Goal: Information Seeking & Learning: Learn about a topic

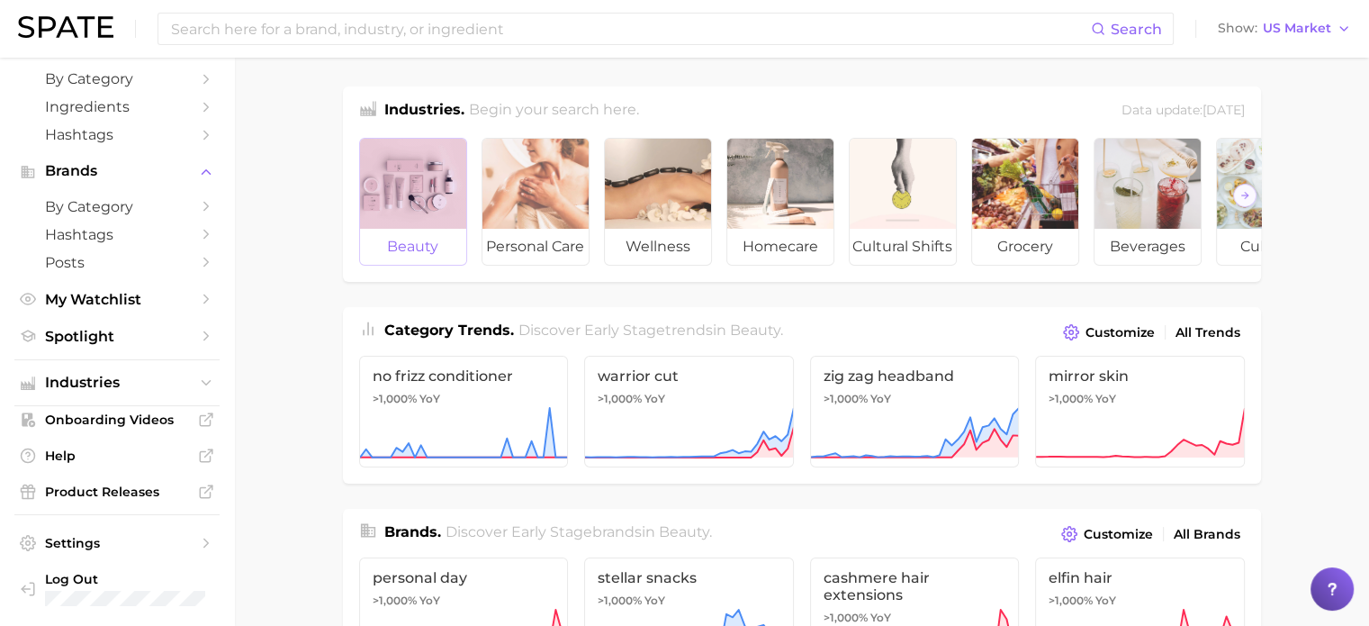
click at [422, 177] on div at bounding box center [413, 184] width 106 height 90
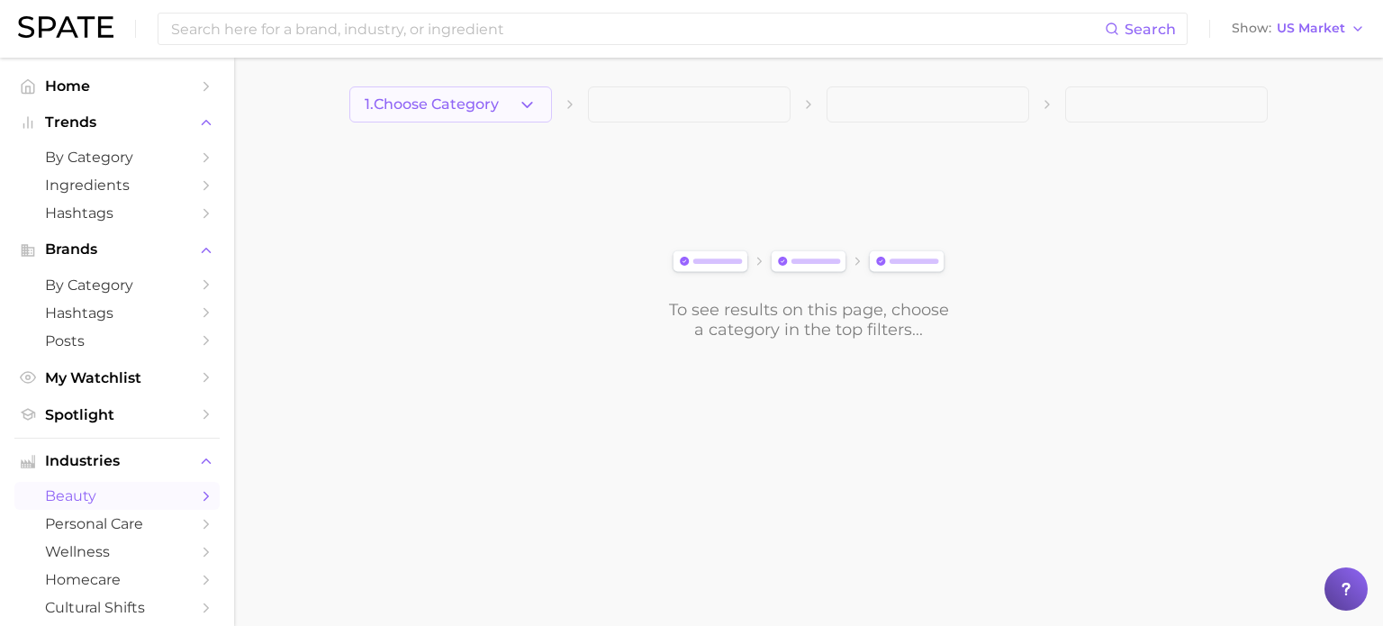
click at [537, 106] on button "1. Choose Category" at bounding box center [450, 104] width 203 height 36
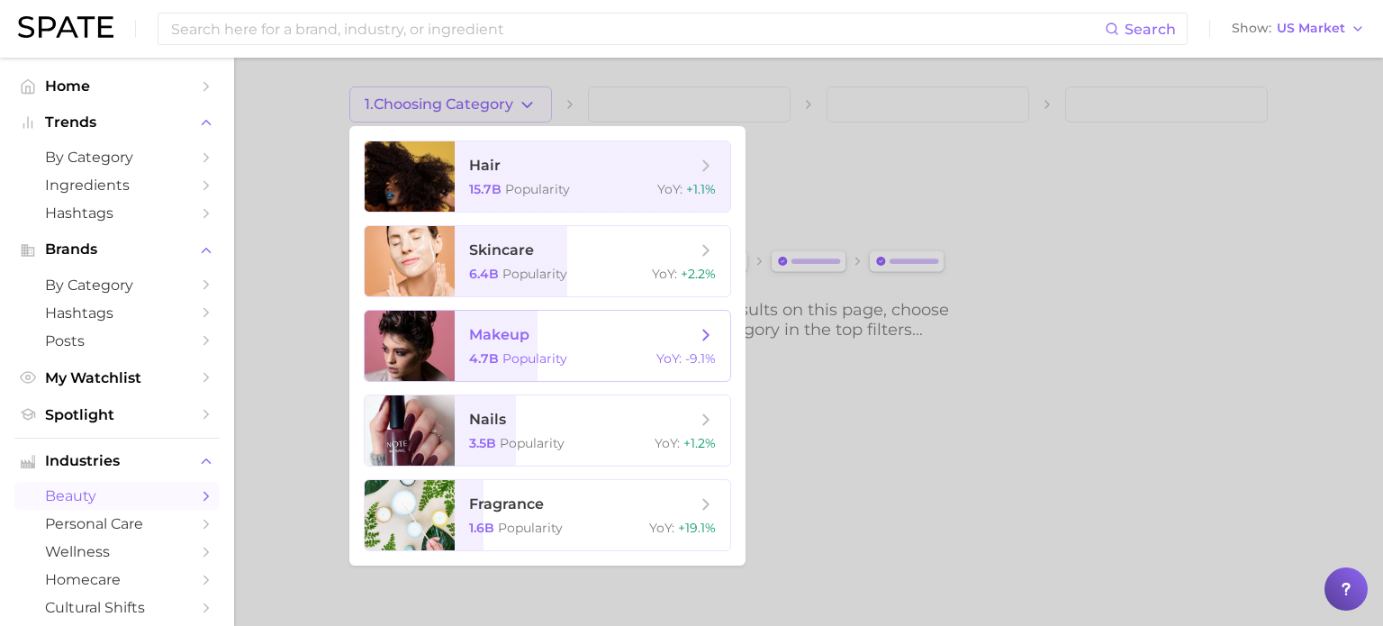
click at [540, 343] on span "makeup" at bounding box center [582, 335] width 227 height 20
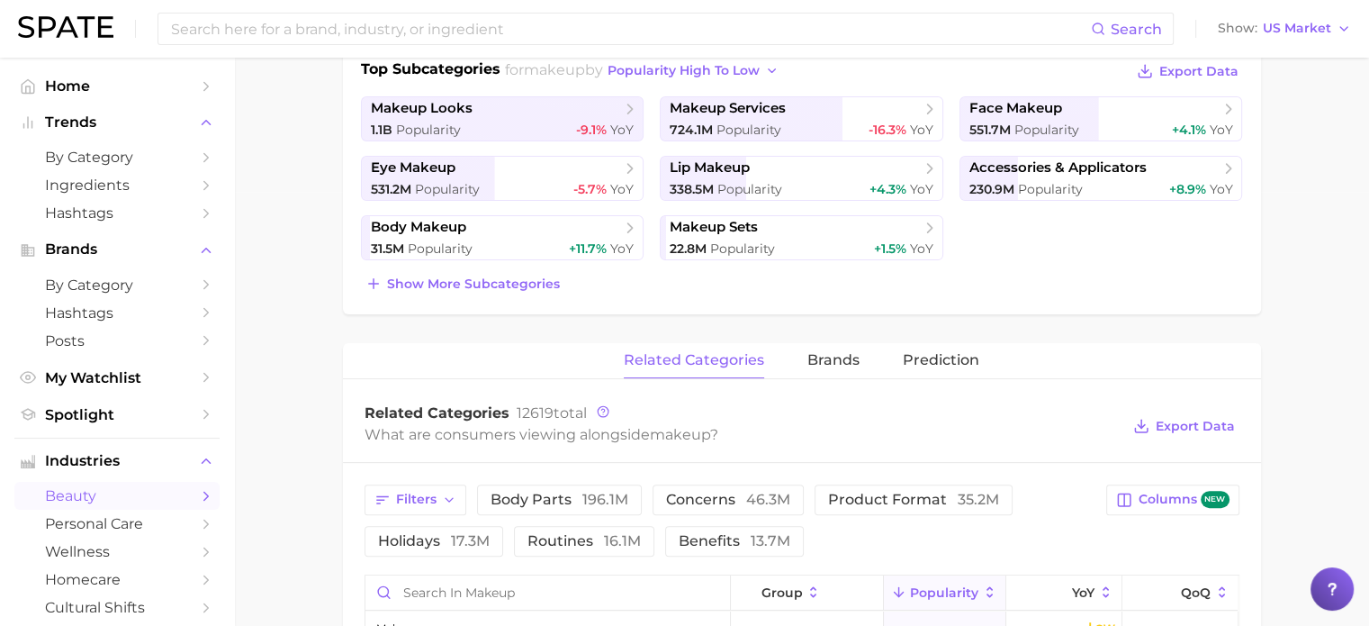
scroll to position [438, 0]
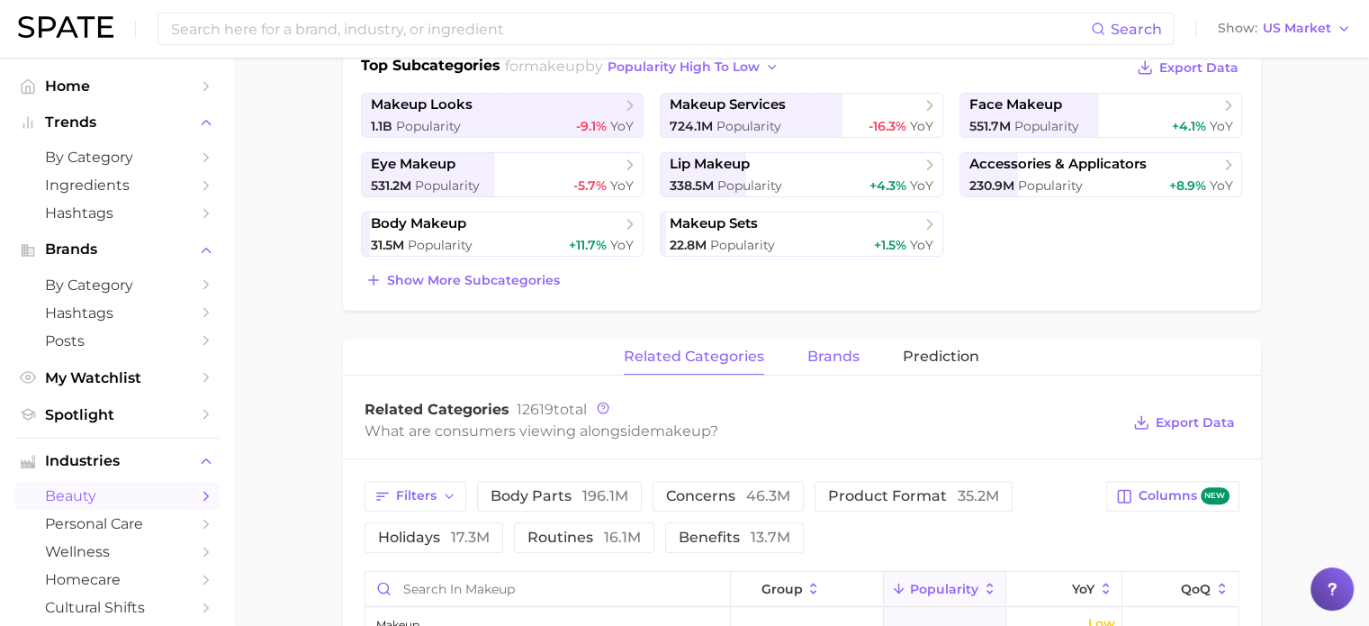
click at [836, 348] on span "brands" at bounding box center [833, 356] width 52 height 16
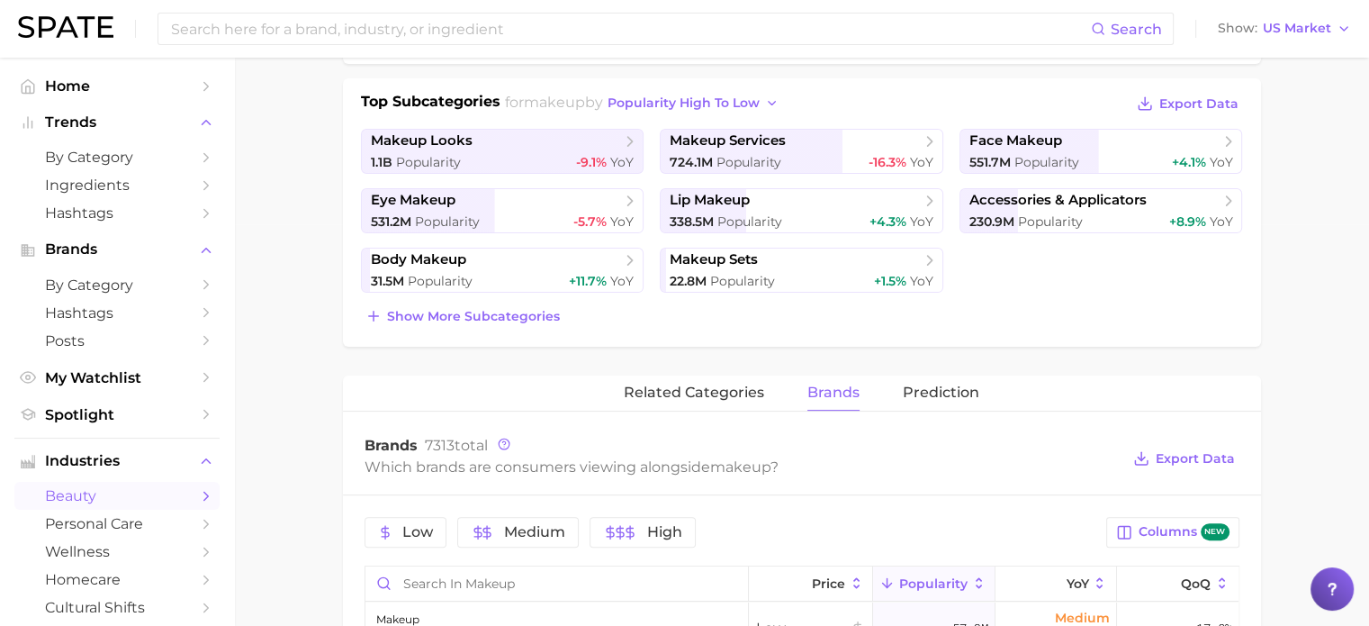
scroll to position [400, 0]
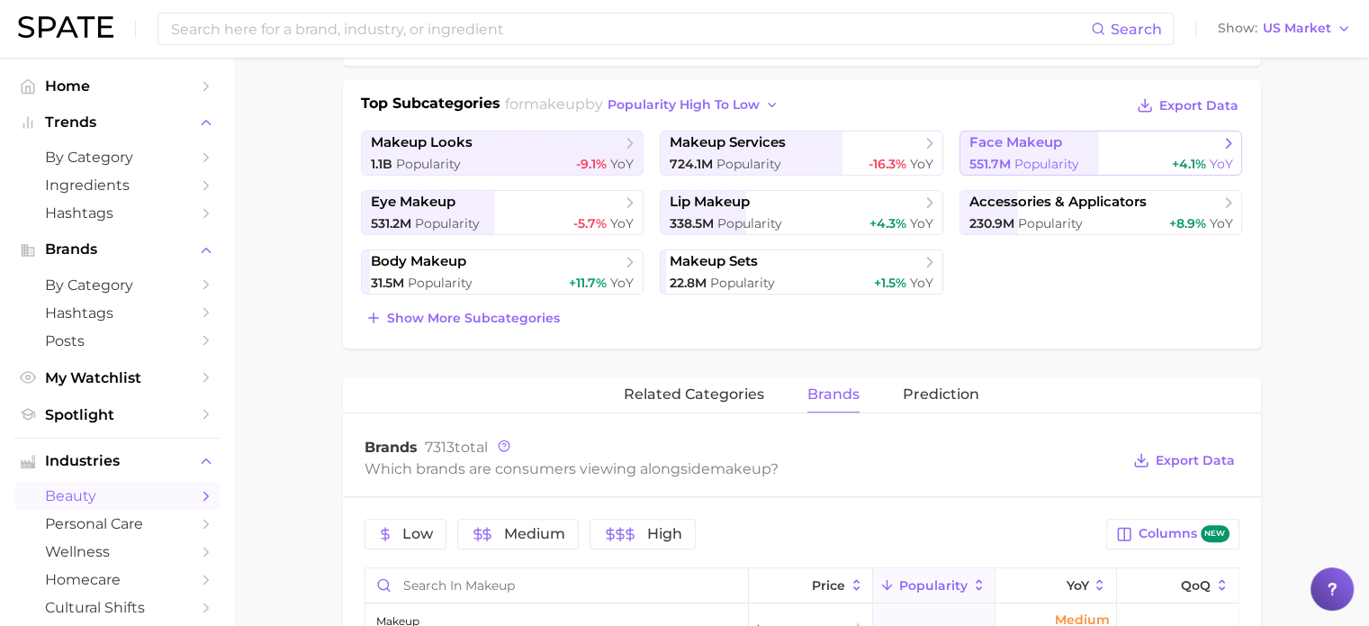
click at [1101, 161] on div "551.7m Popularity +4.1% YoY" at bounding box center [1102, 164] width 264 height 17
